Goal: Find specific page/section: Find specific page/section

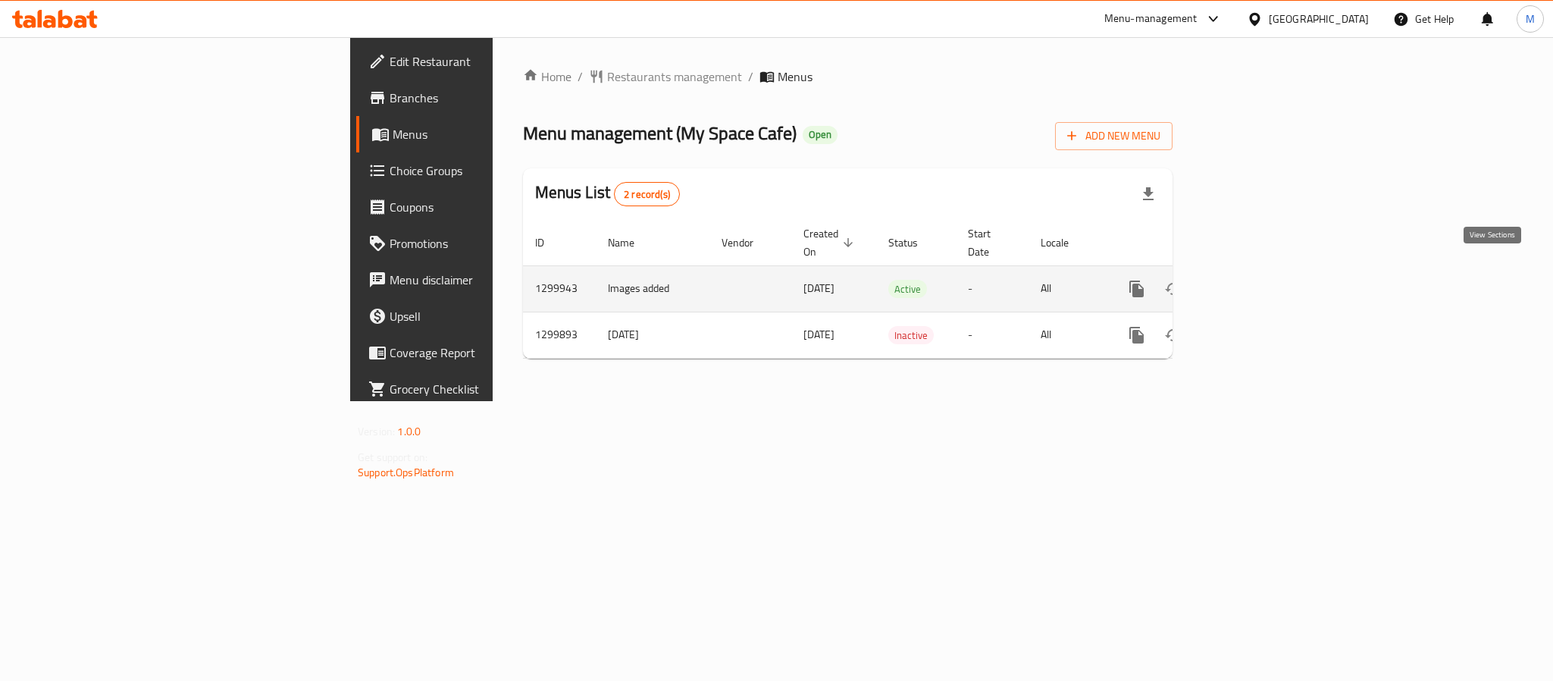
click at [1255, 280] on icon "enhanced table" at bounding box center [1246, 289] width 18 height 18
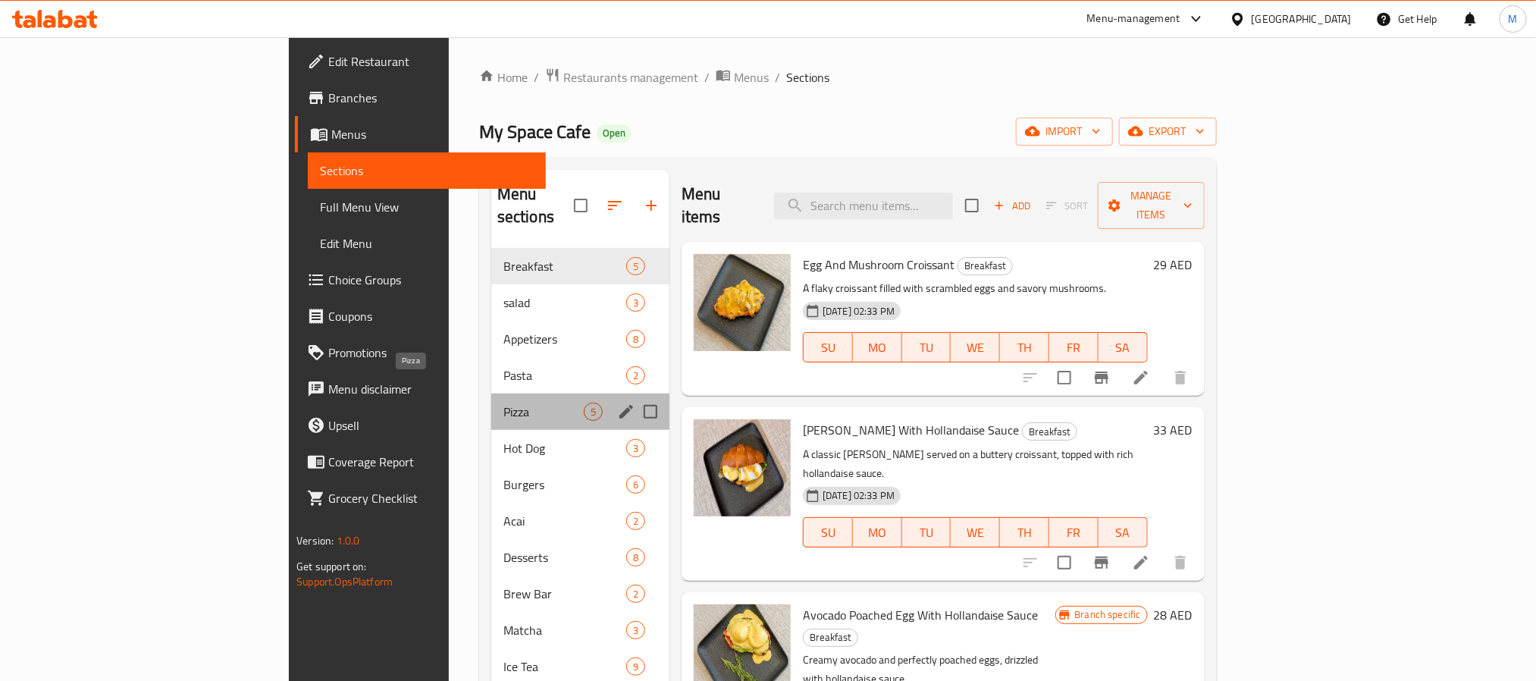
click at [503, 403] on span "Pizza" at bounding box center [543, 412] width 80 height 18
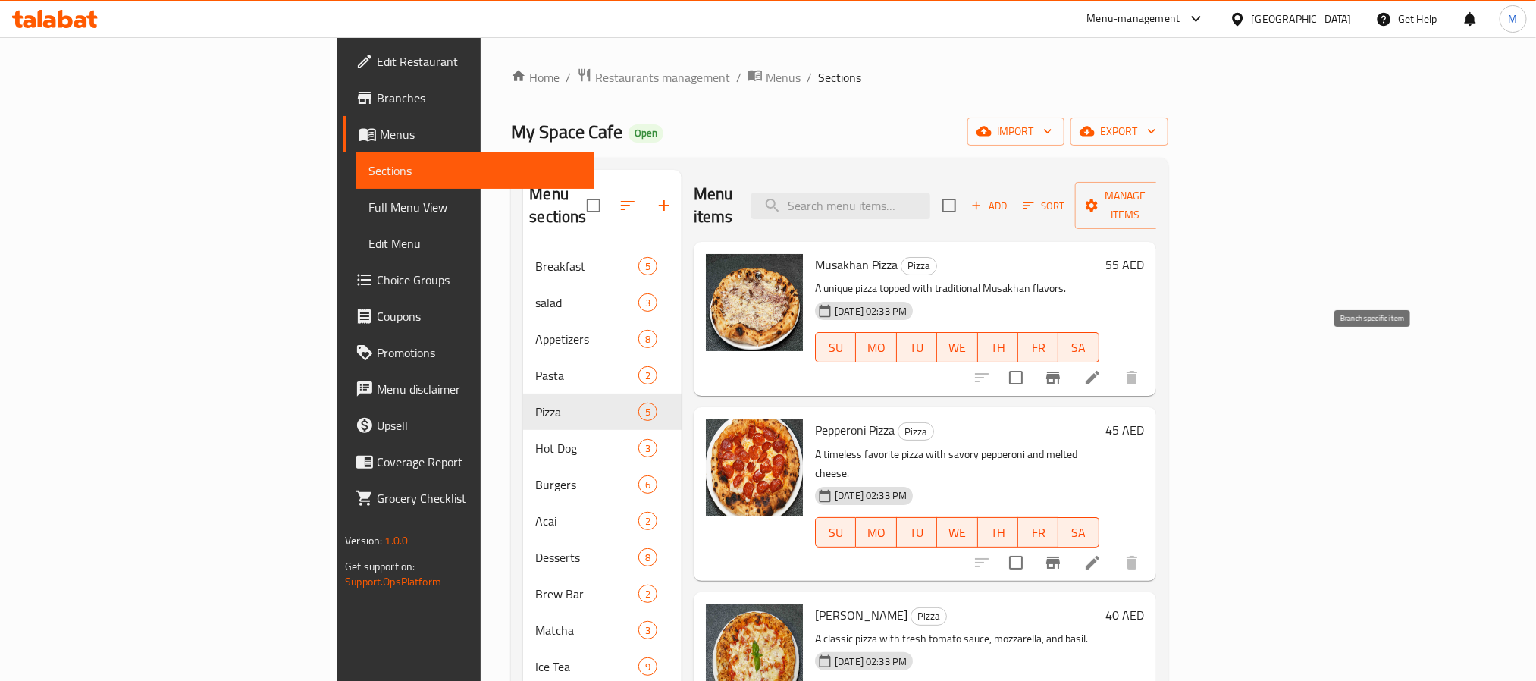
click at [1071, 359] on button "Branch-specific-item" at bounding box center [1053, 377] width 36 height 36
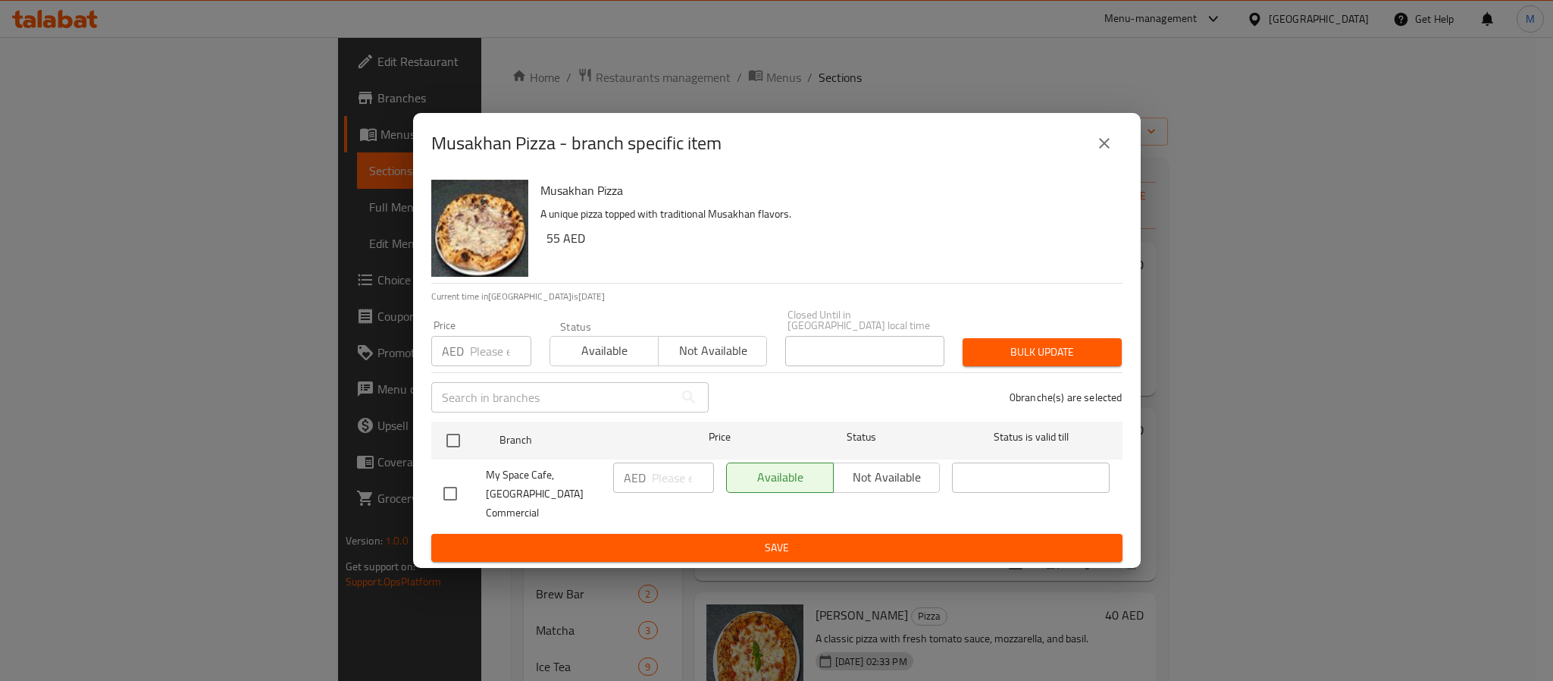
click at [1106, 148] on icon "close" at bounding box center [1104, 143] width 18 height 18
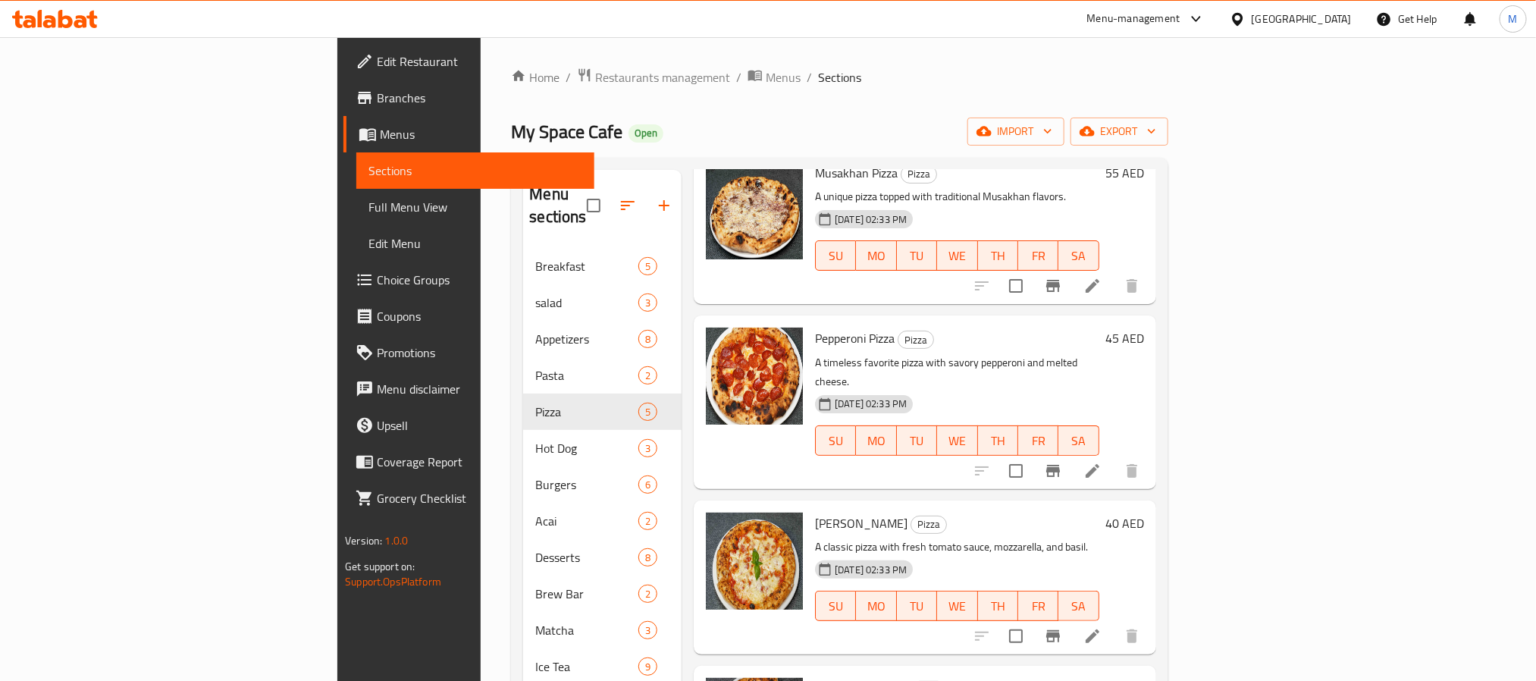
scroll to position [184, 0]
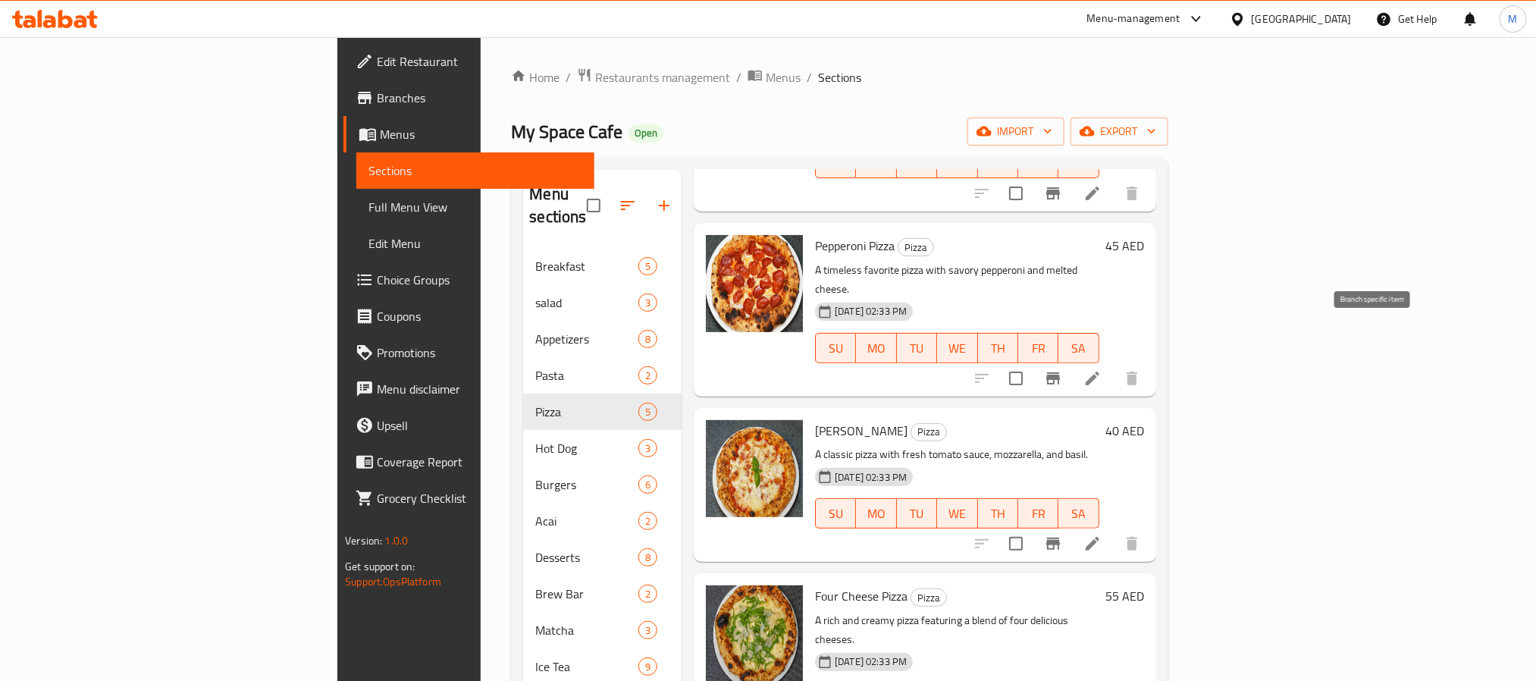
click at [1060, 372] on icon "Branch-specific-item" at bounding box center [1053, 378] width 14 height 12
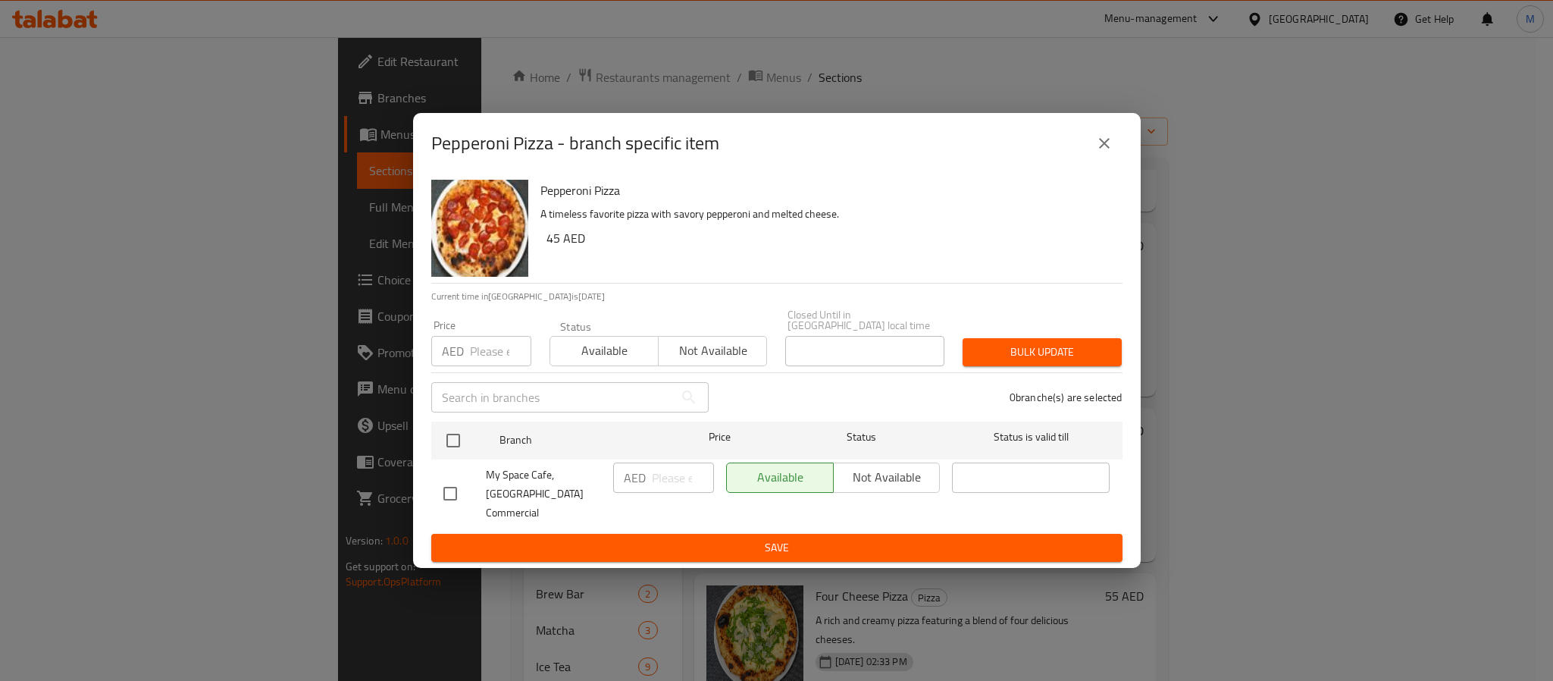
click at [1095, 151] on icon "close" at bounding box center [1104, 143] width 18 height 18
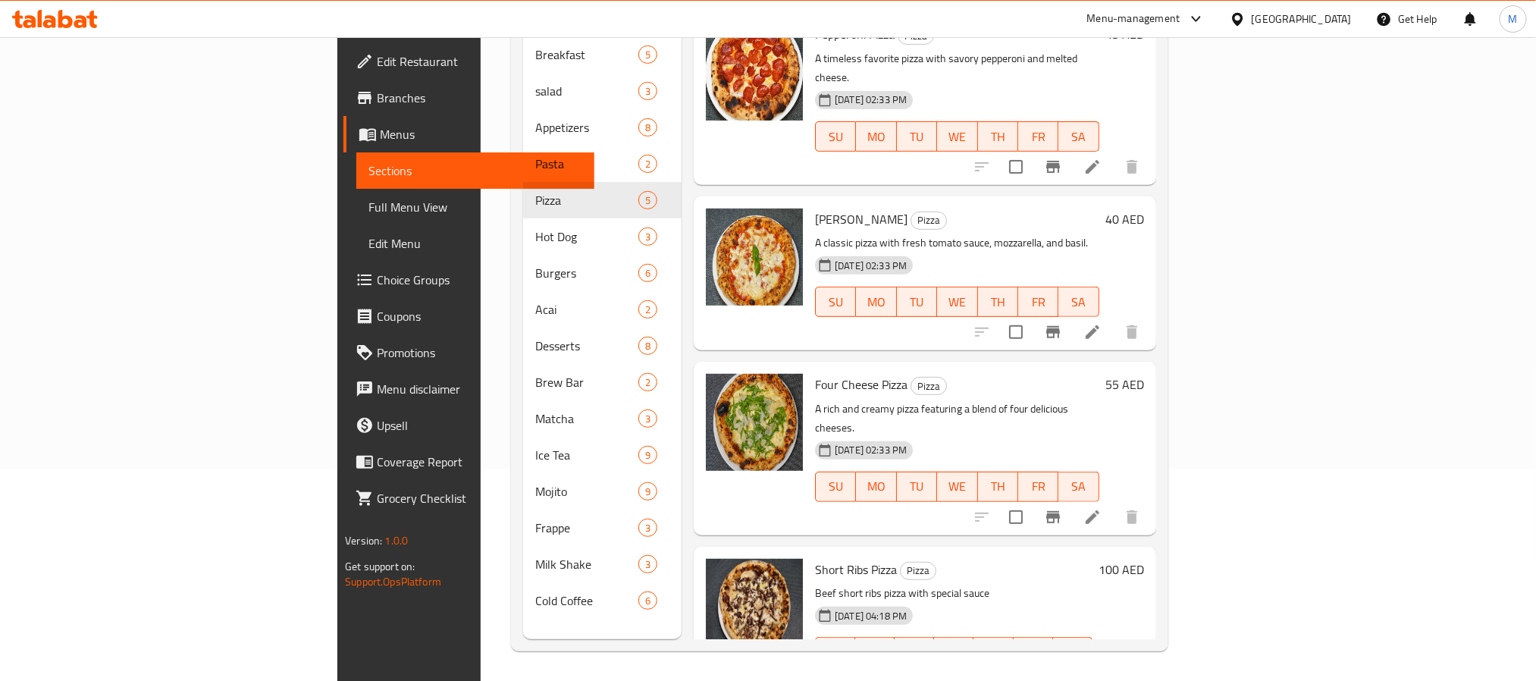
scroll to position [212, 0]
click at [1062, 507] on icon "Branch-specific-item" at bounding box center [1053, 516] width 18 height 18
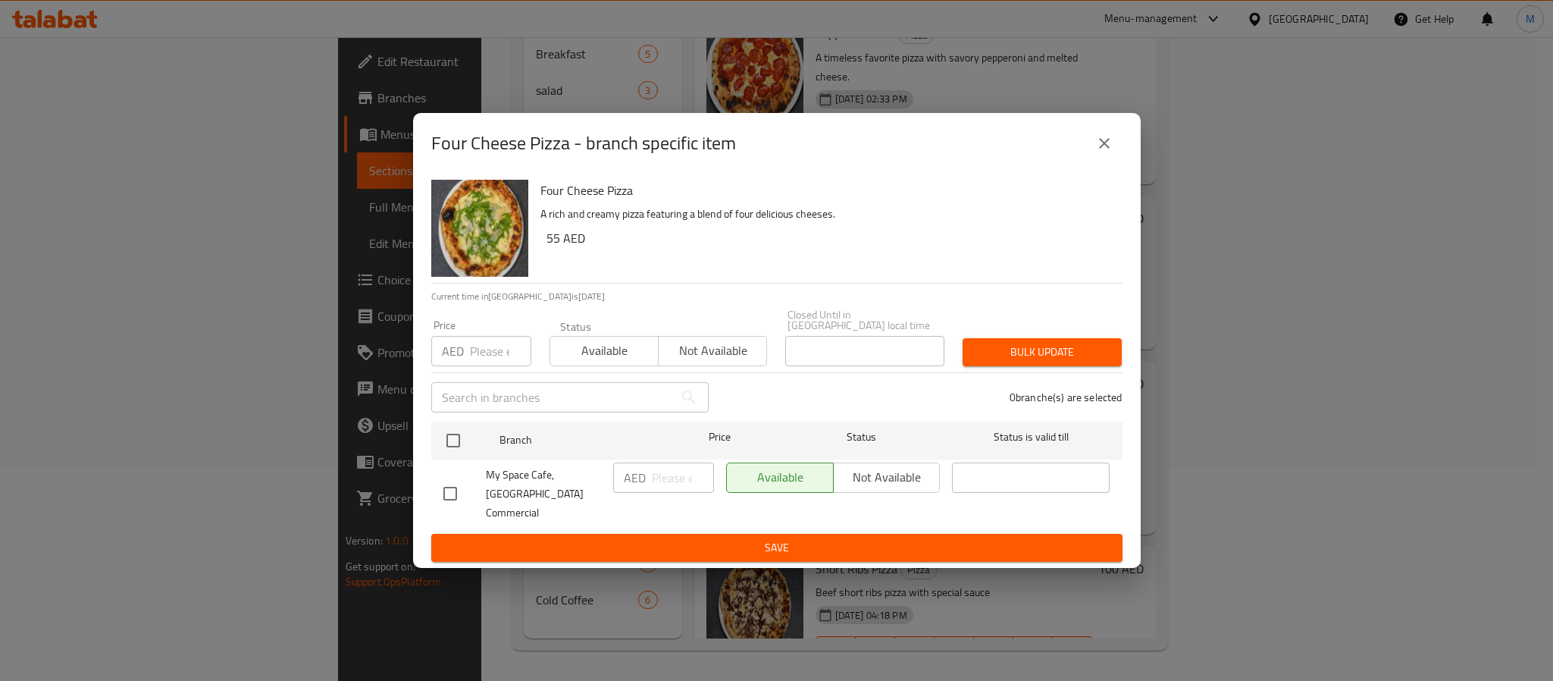
click at [58, 166] on div "Four Cheese Pizza - branch specific item Four Cheese Pizza A rich and creamy pi…" at bounding box center [776, 340] width 1553 height 681
click at [1115, 159] on button "close" at bounding box center [1104, 143] width 36 height 36
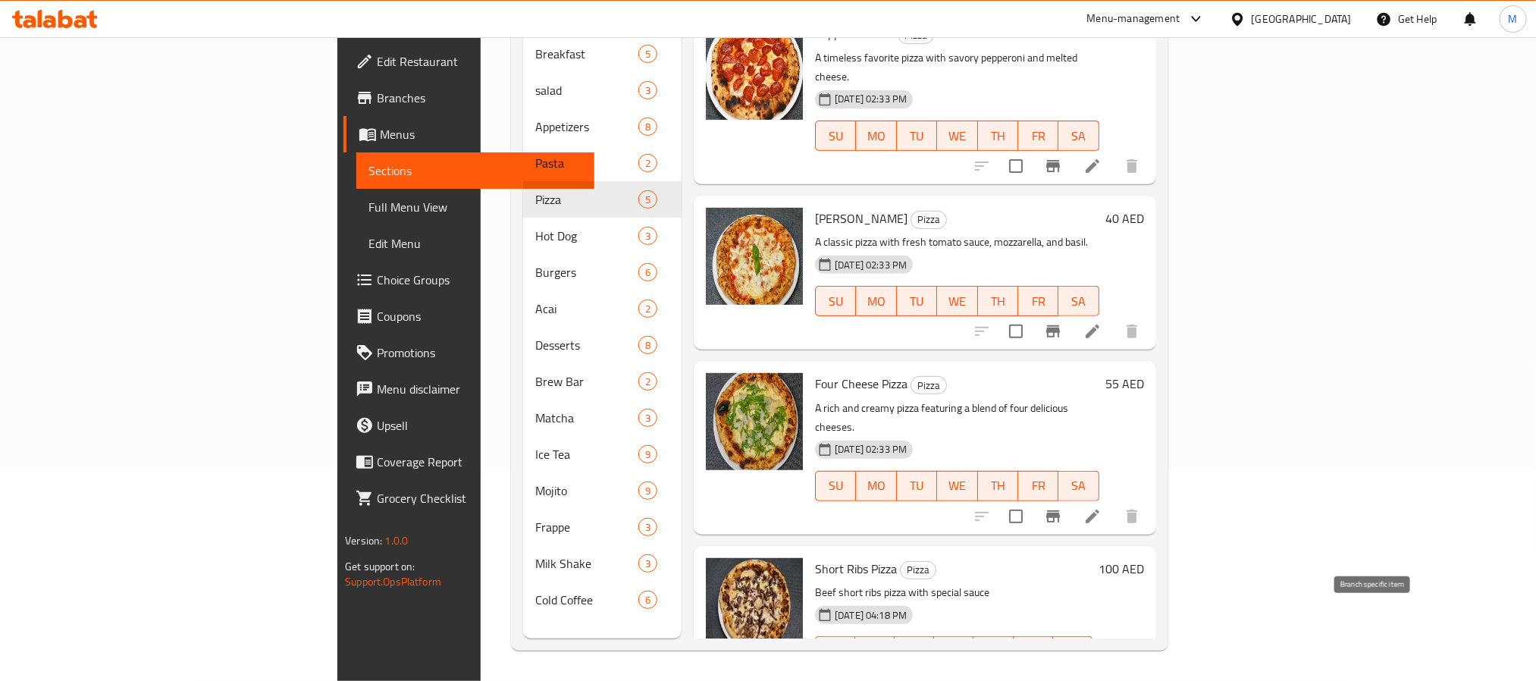
click at [1062, 672] on icon "Branch-specific-item" at bounding box center [1053, 681] width 18 height 18
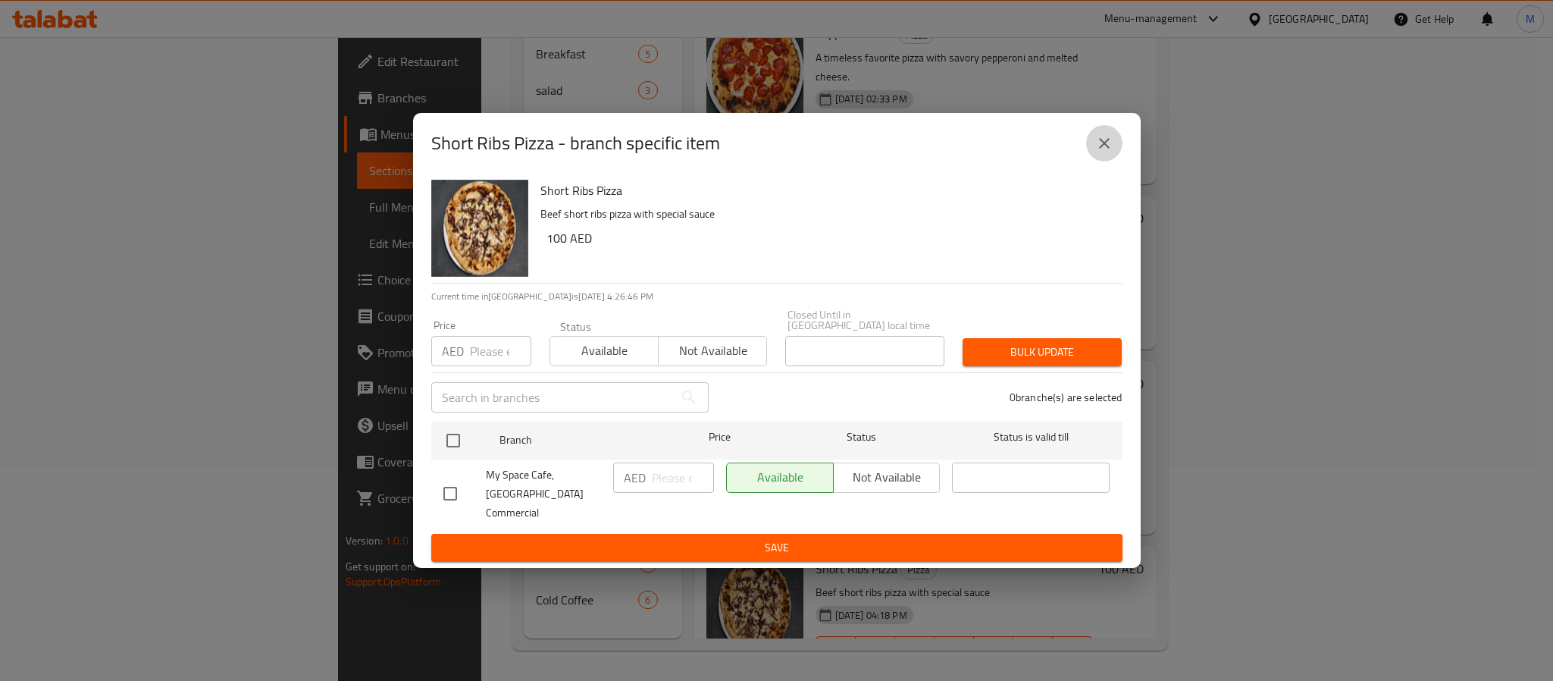
click at [1088, 153] on button "close" at bounding box center [1104, 143] width 36 height 36
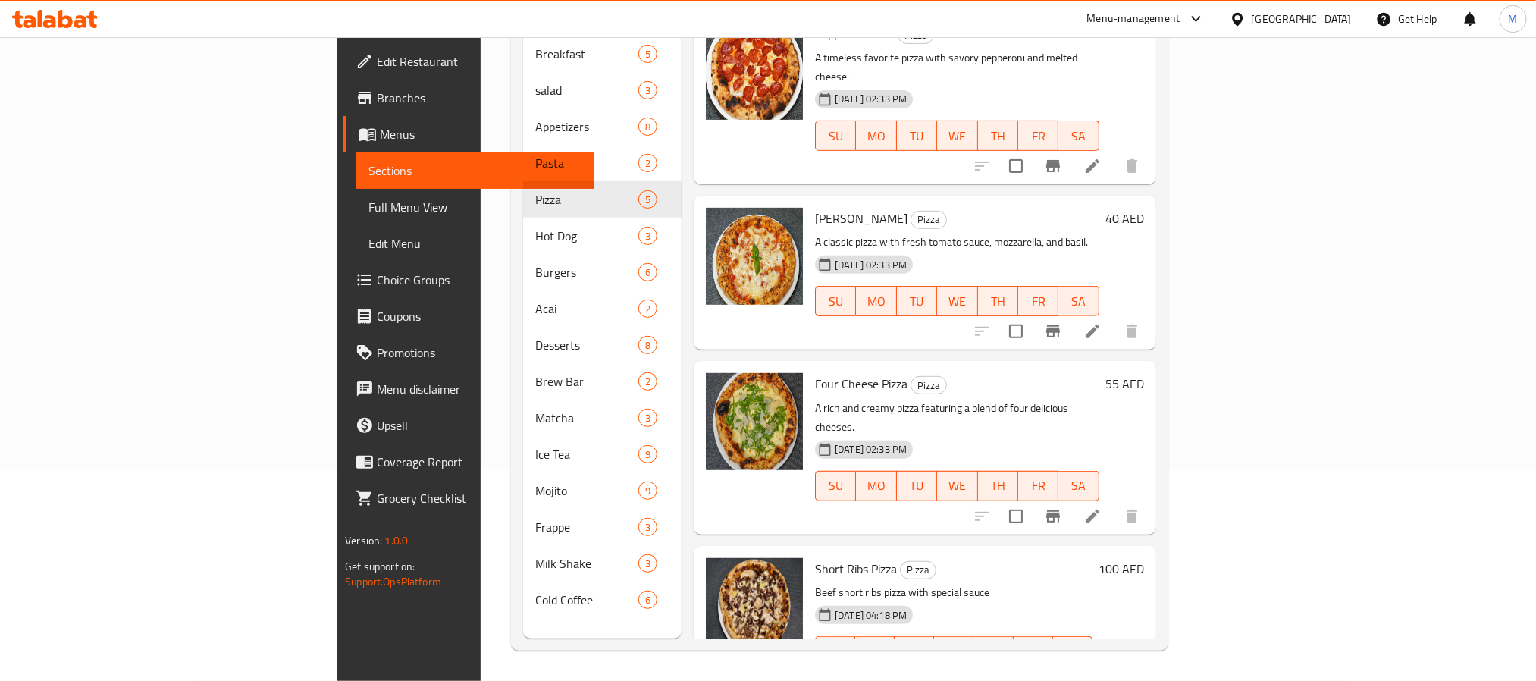
click at [377, 101] on span "Branches" at bounding box center [479, 98] width 205 height 18
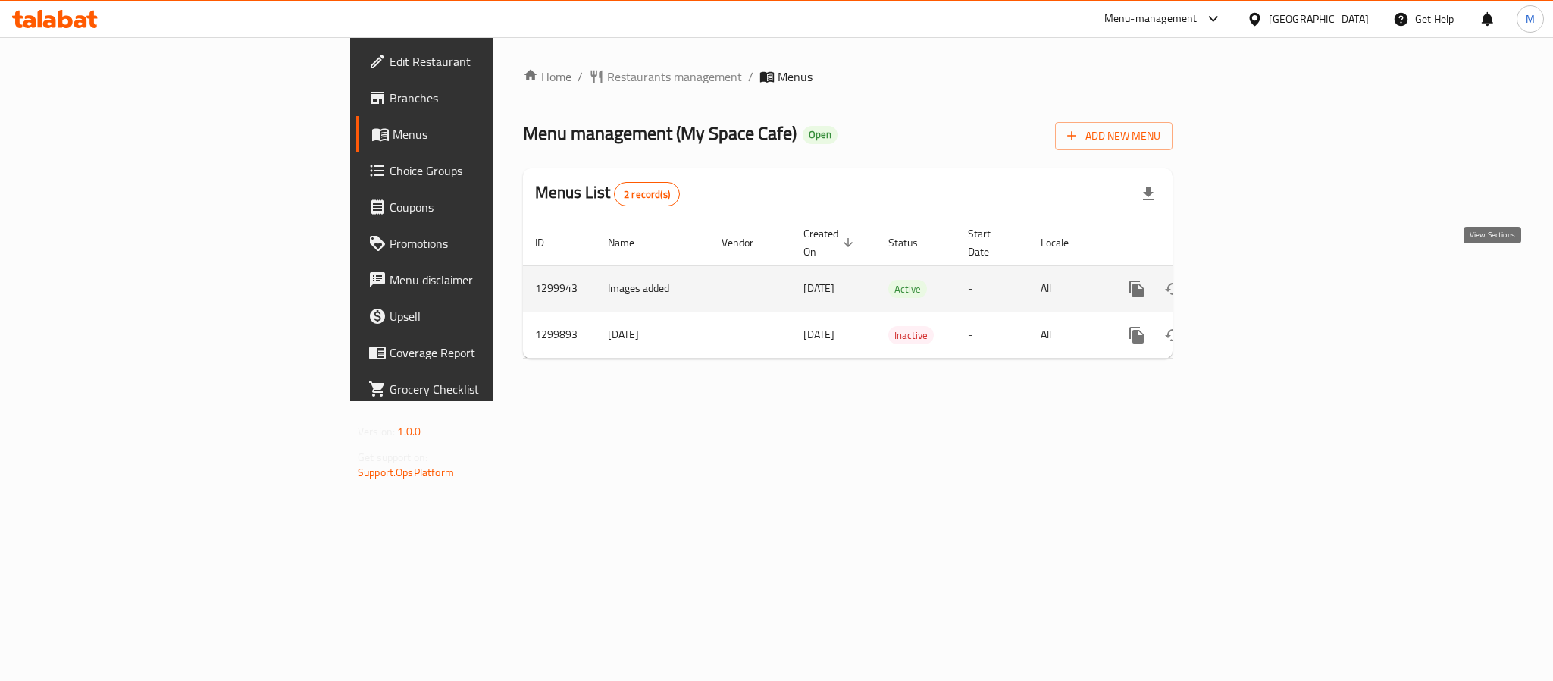
click at [1255, 280] on icon "enhanced table" at bounding box center [1246, 289] width 18 height 18
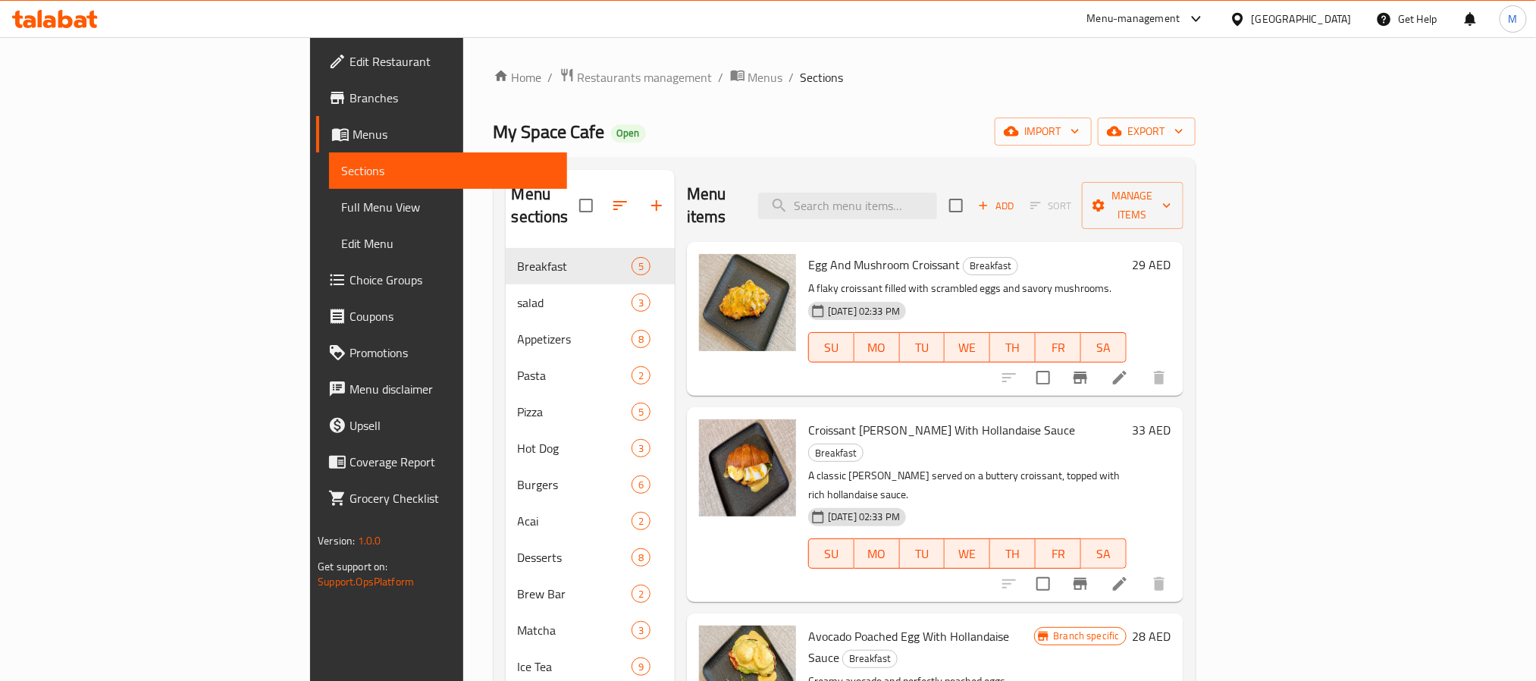
drag, startPoint x: 89, startPoint y: 200, endPoint x: 30, endPoint y: 194, distance: 60.2
click at [341, 199] on span "Full Menu View" at bounding box center [447, 207] width 213 height 18
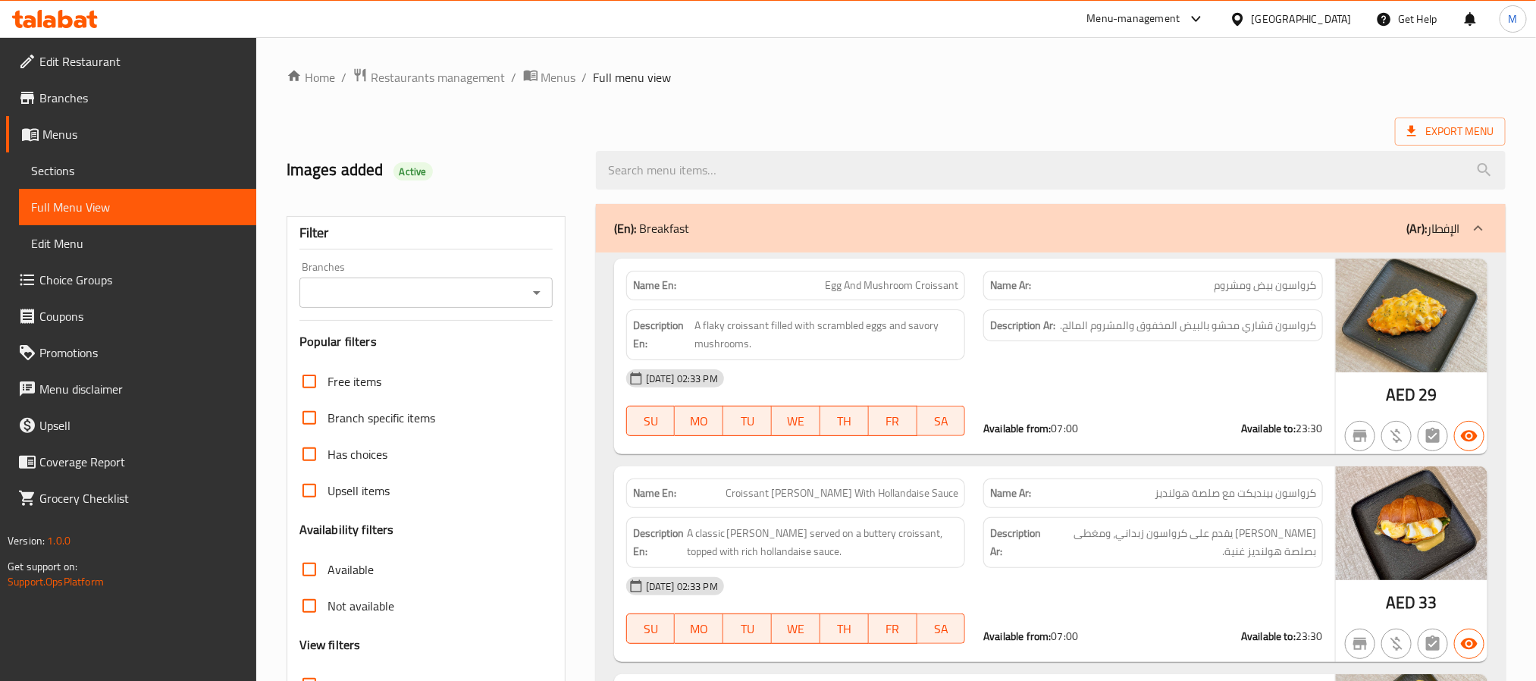
click at [442, 294] on input "Branches" at bounding box center [413, 292] width 219 height 21
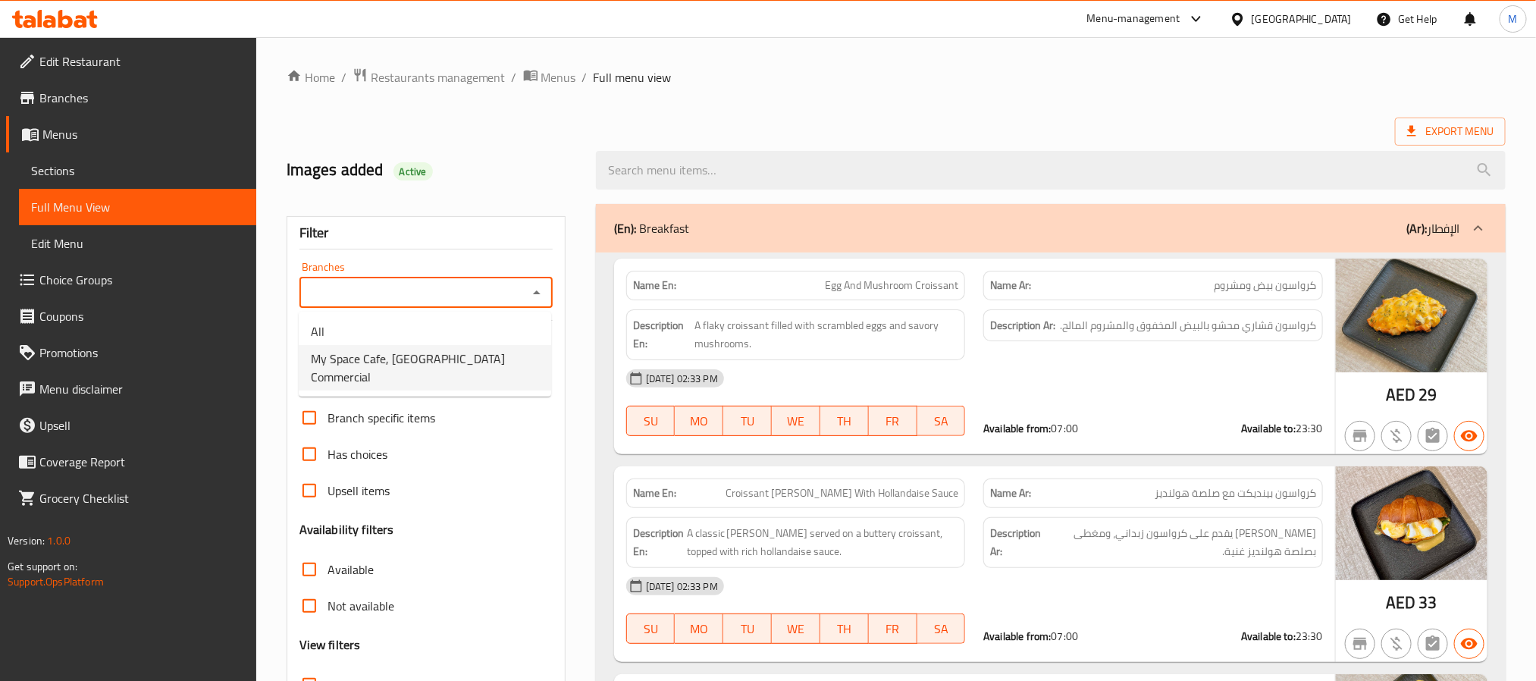
click at [398, 353] on span "My Space Cafe, [GEOGRAPHIC_DATA] Commercial" at bounding box center [425, 367] width 228 height 36
type input "My Space Cafe, [GEOGRAPHIC_DATA] Commercial"
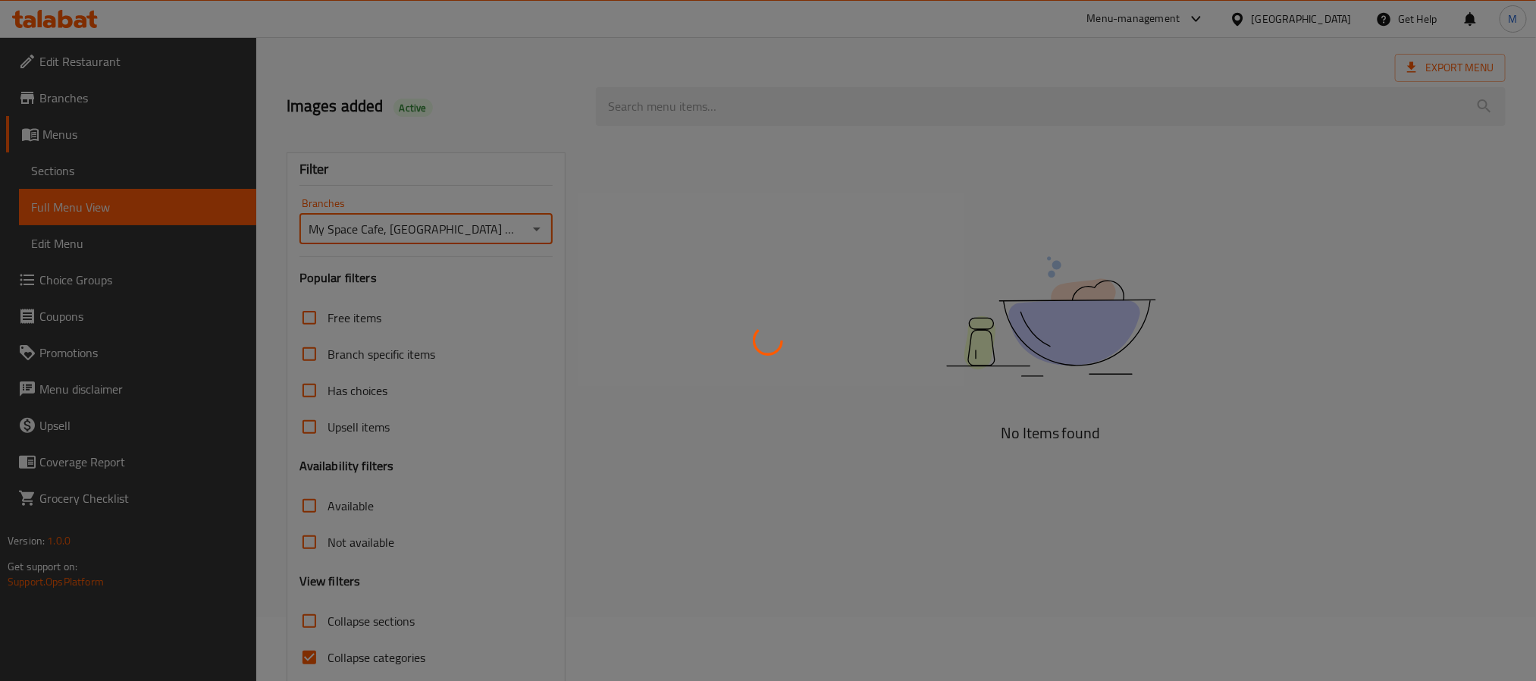
scroll to position [127, 0]
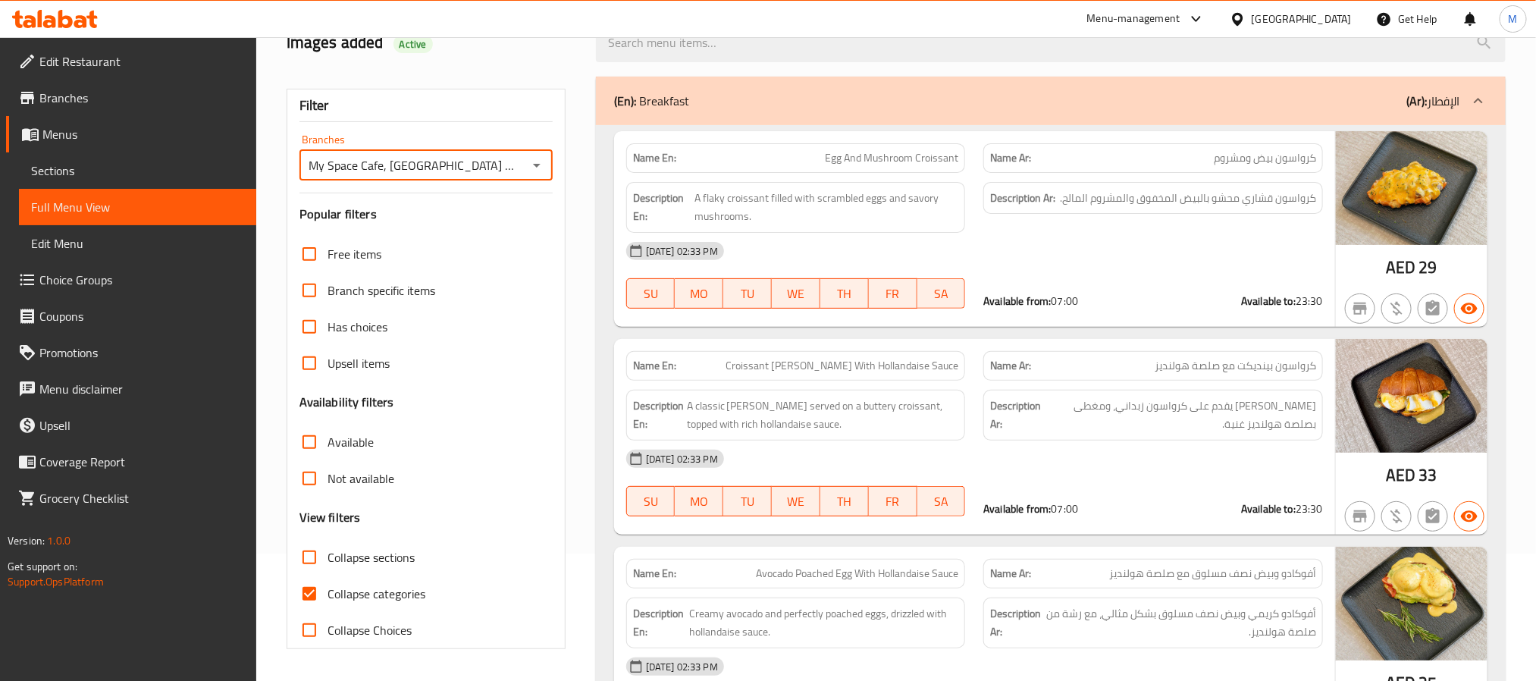
click at [312, 641] on input "Collapse Choices" at bounding box center [309, 630] width 36 height 36
checkbox input "true"
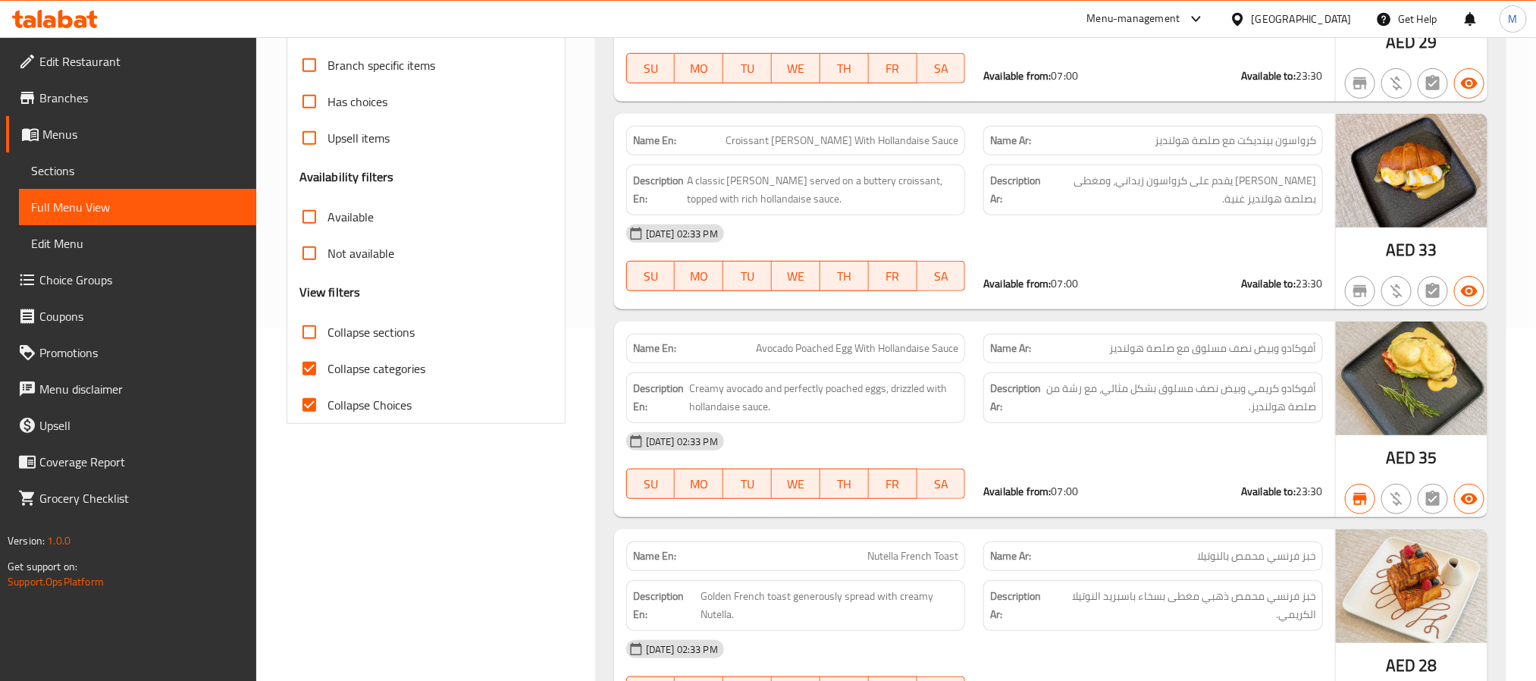
scroll to position [114, 0]
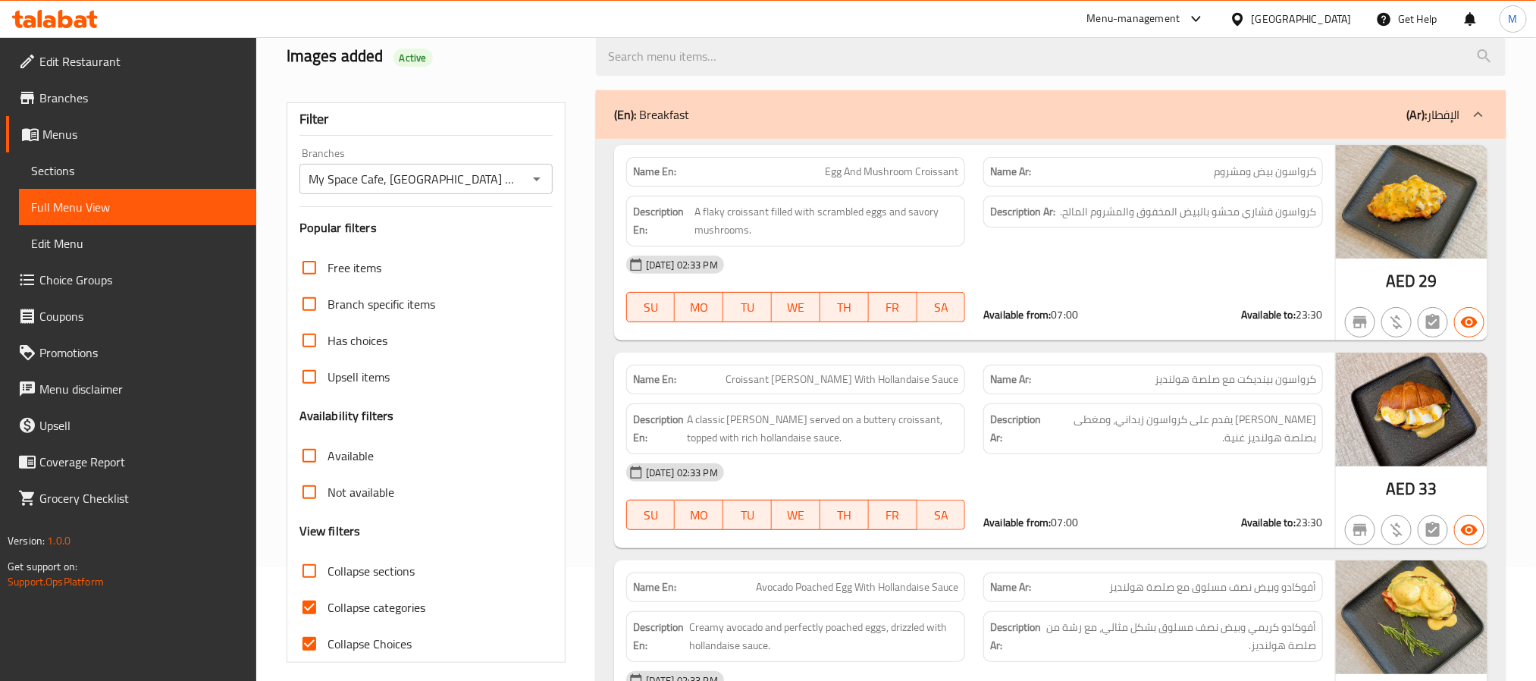
click at [315, 576] on input "Collapse sections" at bounding box center [309, 571] width 36 height 36
checkbox input "true"
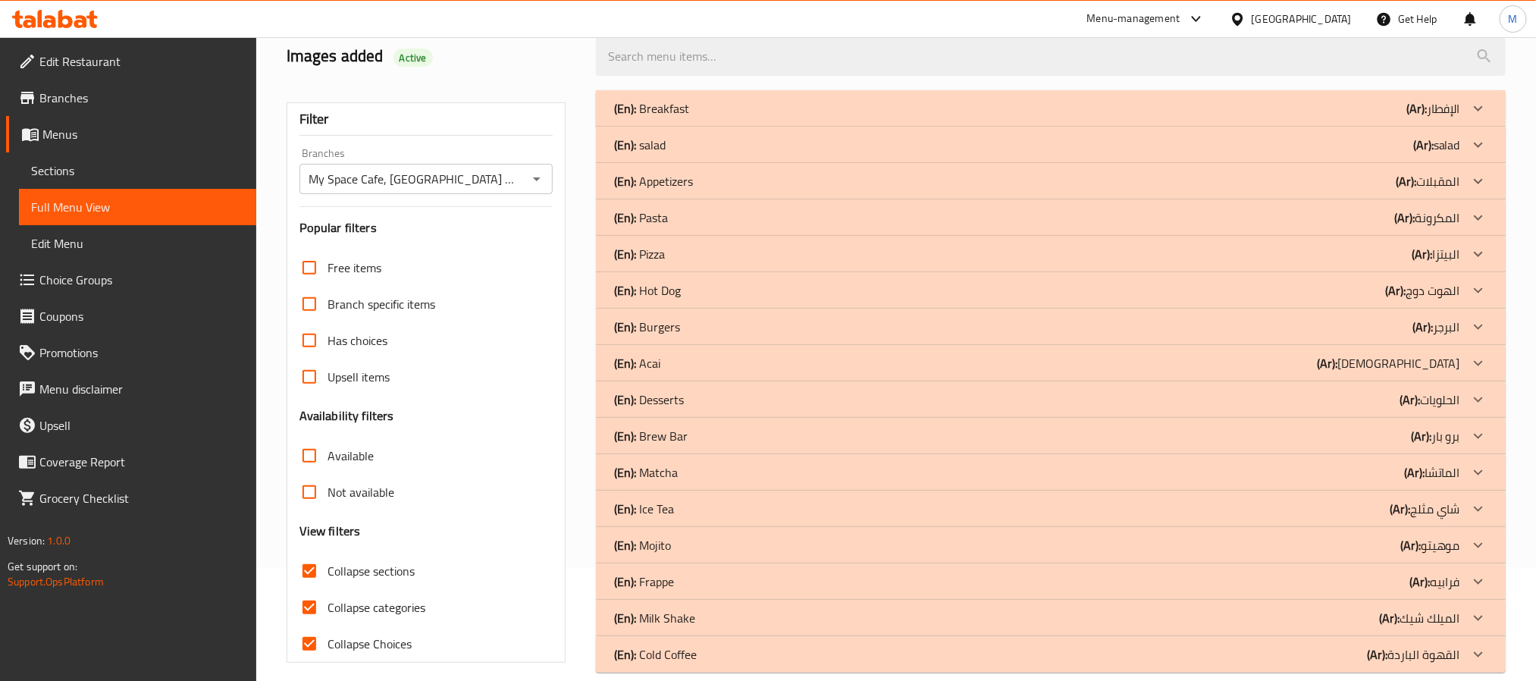
click at [769, 265] on div "(En): Pizza (Ar): البيتزا" at bounding box center [1051, 254] width 910 height 36
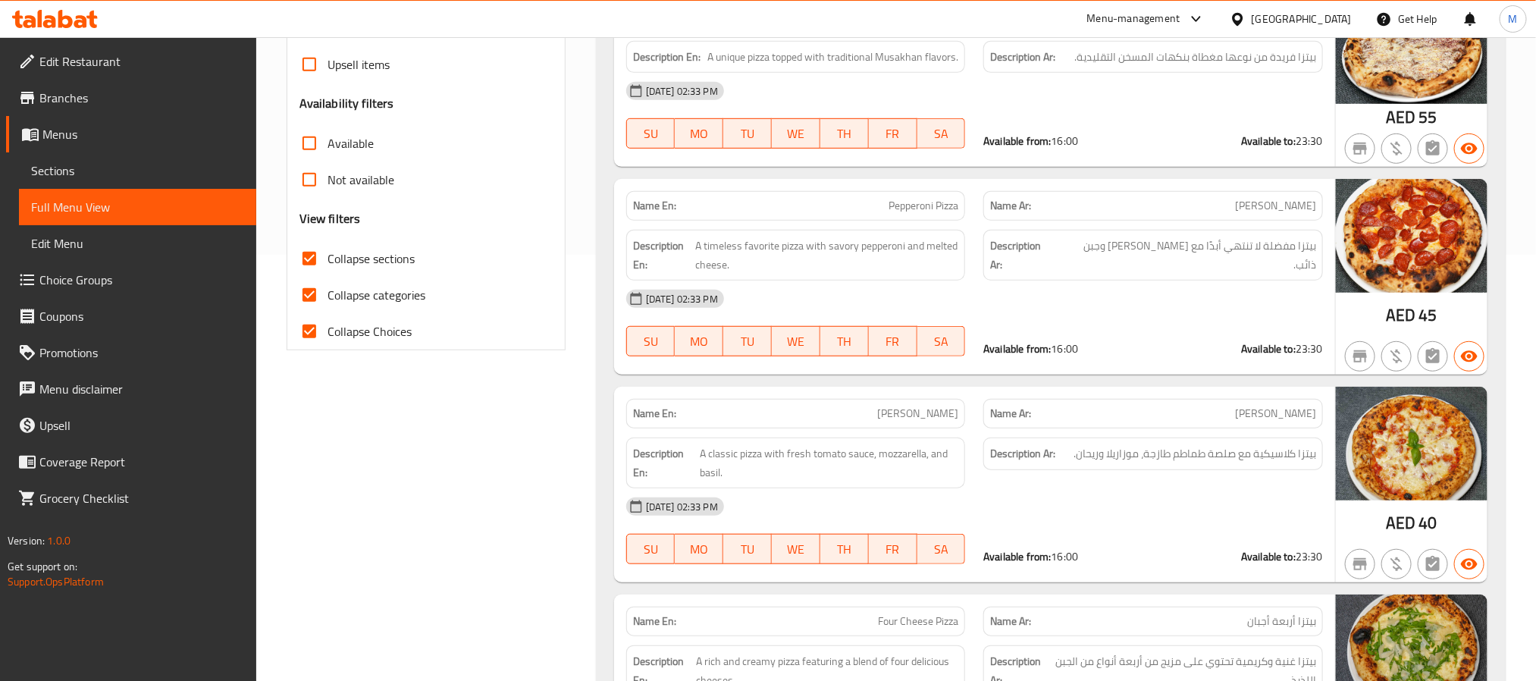
scroll to position [182, 0]
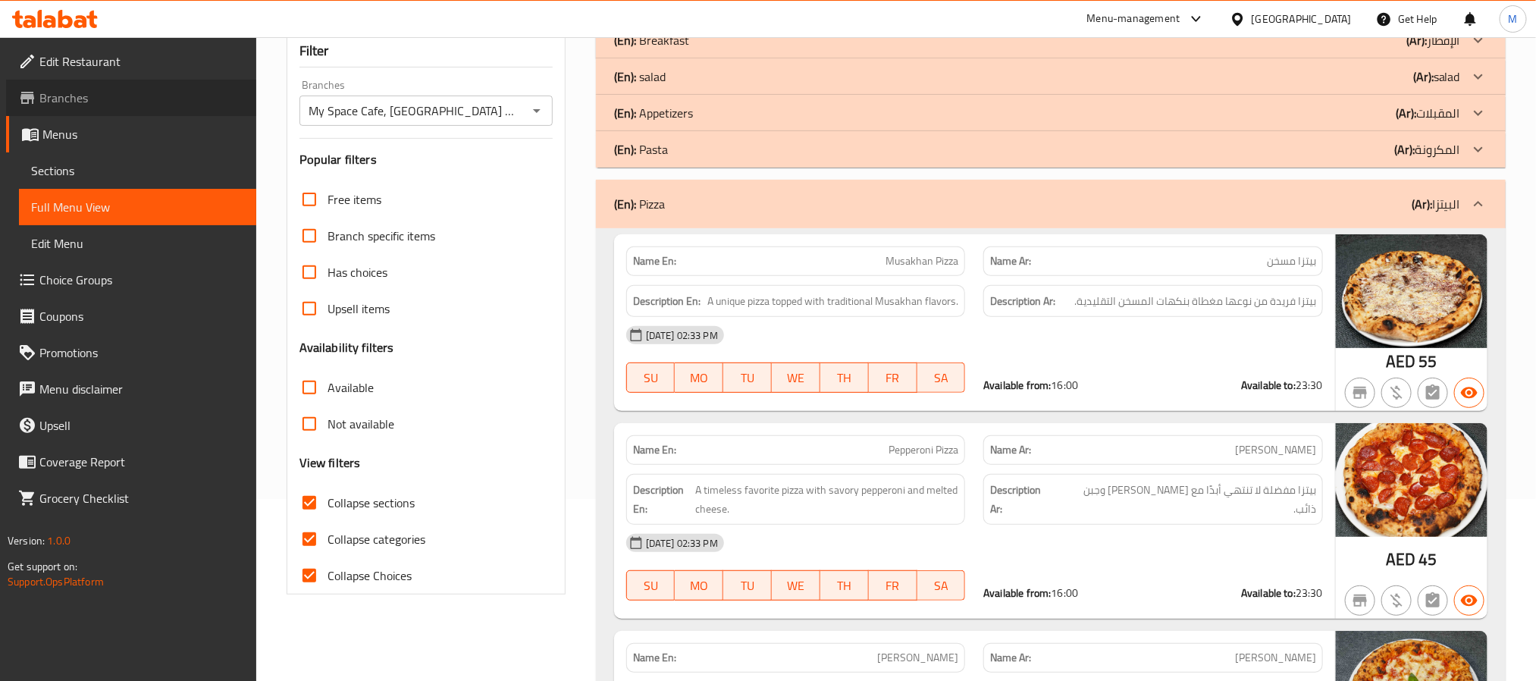
drag, startPoint x: 71, startPoint y: 87, endPoint x: 225, endPoint y: 235, distance: 213.9
click at [71, 89] on span "Branches" at bounding box center [141, 98] width 205 height 18
